Goal: Task Accomplishment & Management: Manage account settings

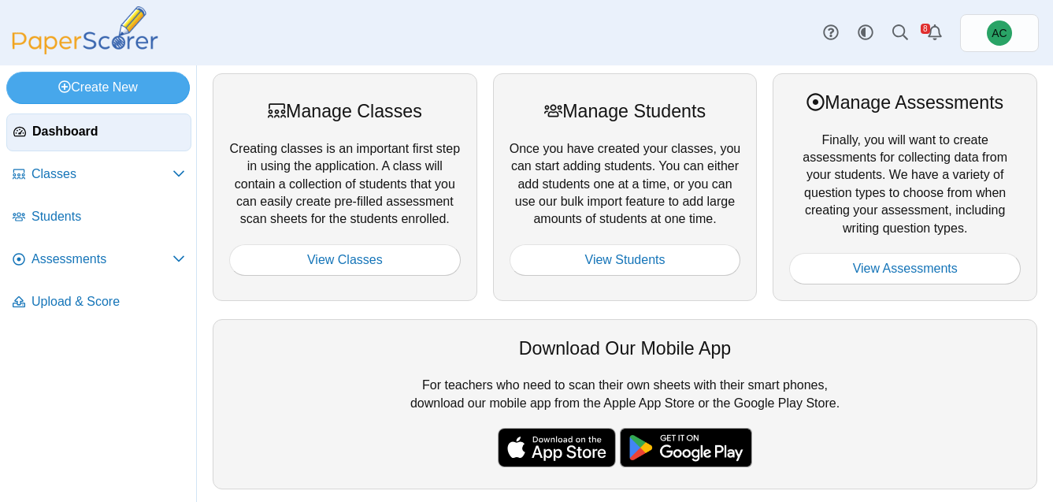
click at [948, 291] on div "Manage Assessments Finally, you will want to create assessments for collecting …" at bounding box center [905, 187] width 265 height 228
click at [931, 271] on link "View Assessments" at bounding box center [905, 269] width 232 height 32
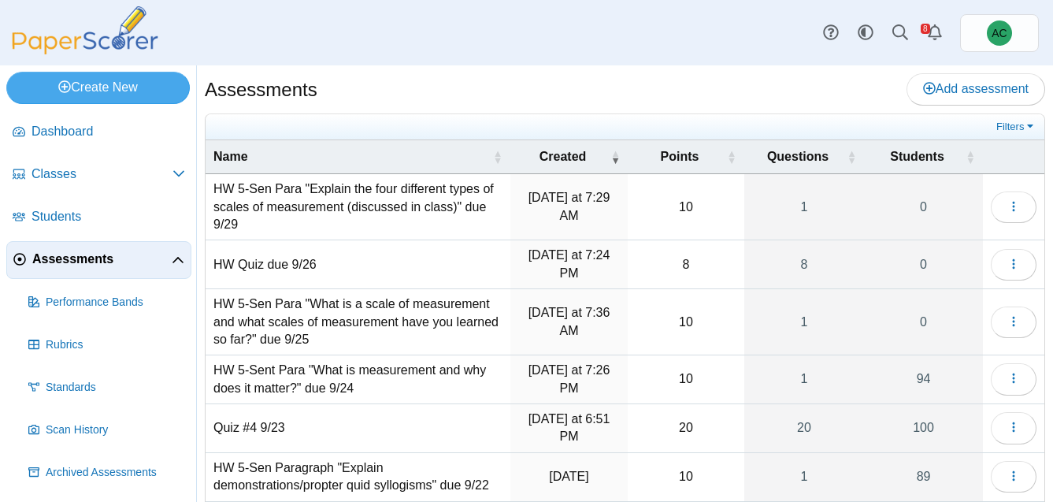
click at [323, 204] on td "HW 5-Sen Para "Explain the four different types of scales of measurement (discu…" at bounding box center [358, 207] width 305 height 66
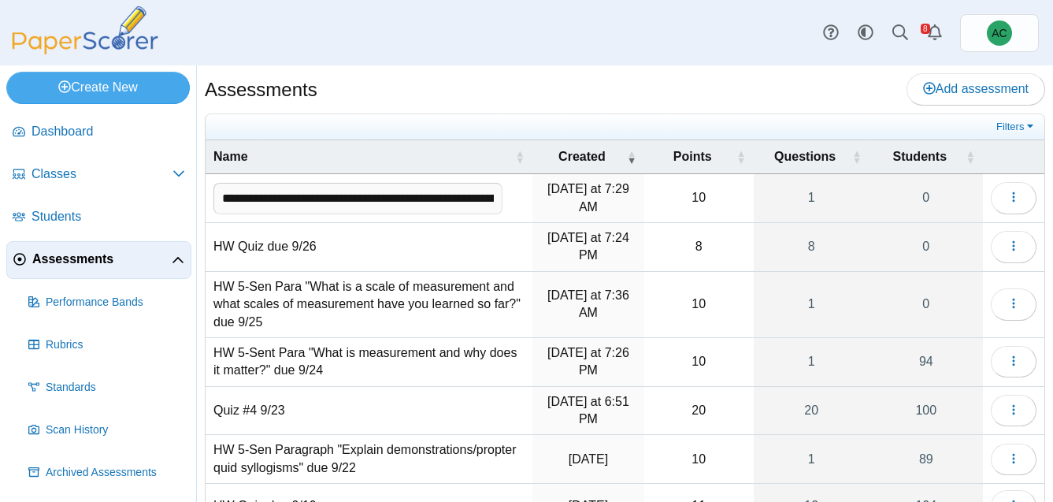
click at [382, 87] on div "Assessments Add assessment" at bounding box center [625, 90] width 841 height 35
